Goal: Task Accomplishment & Management: Use online tool/utility

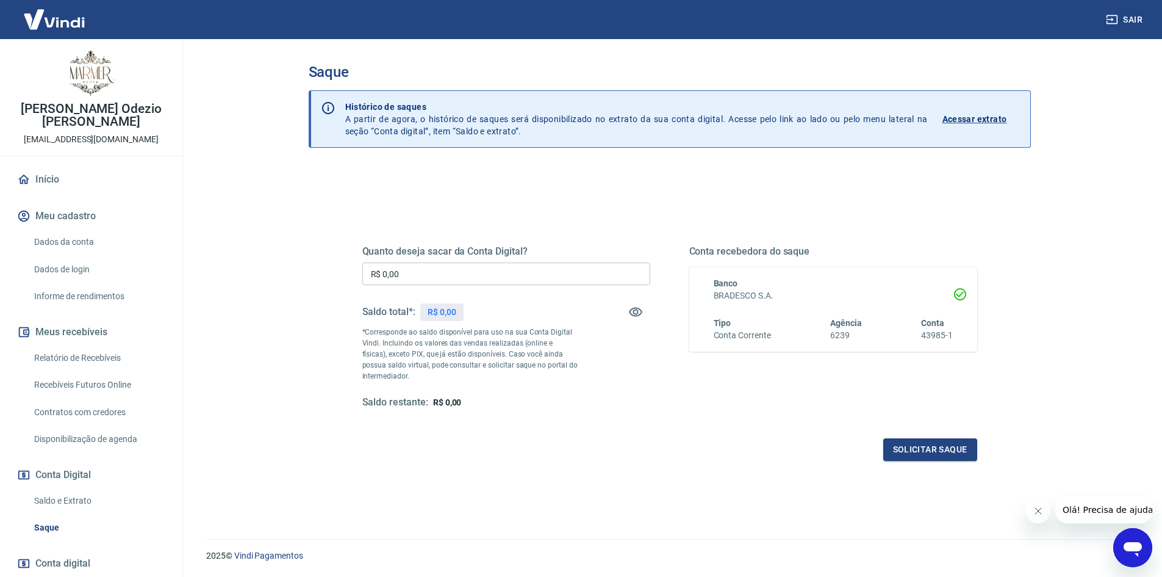
click at [426, 282] on input "R$ 0,00" at bounding box center [506, 273] width 288 height 23
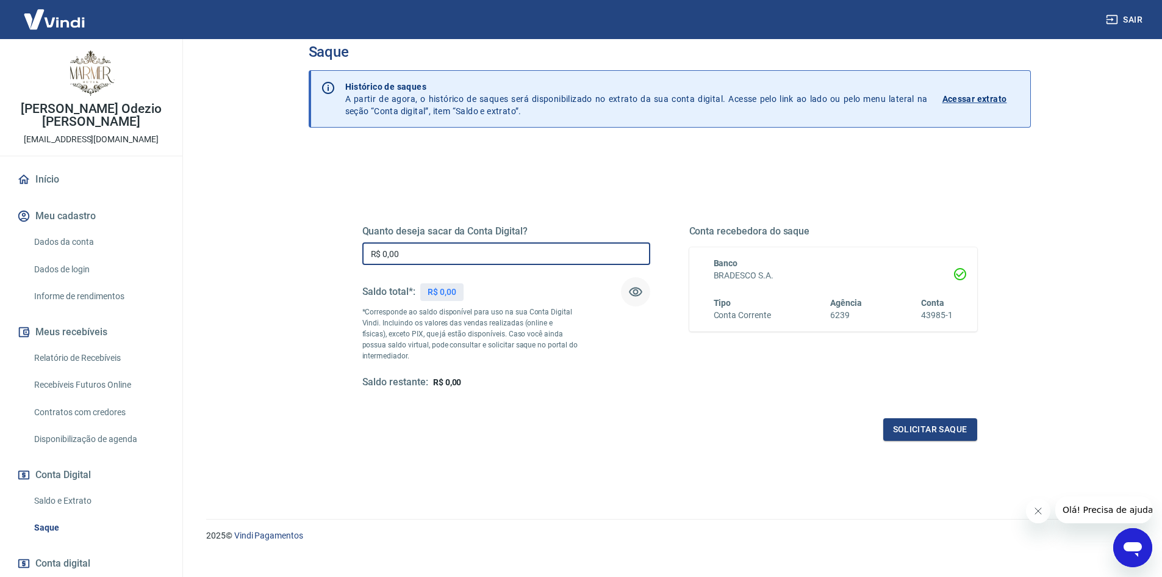
scroll to position [37, 0]
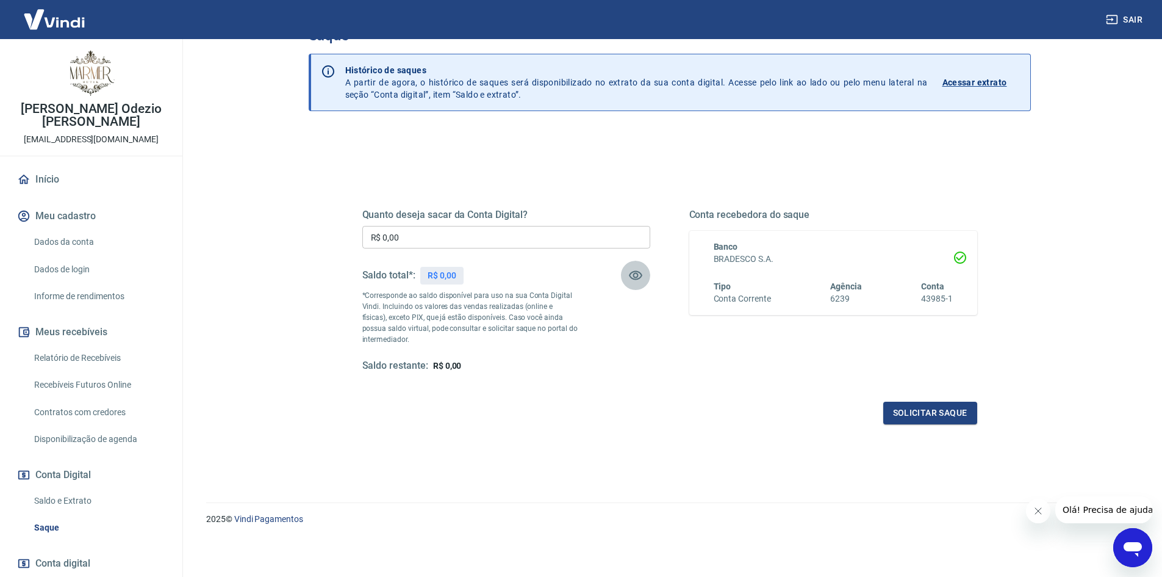
click at [637, 275] on icon "button" at bounding box center [635, 275] width 13 height 9
click at [636, 275] on icon "button" at bounding box center [635, 275] width 15 height 15
